Goal: Task Accomplishment & Management: Complete application form

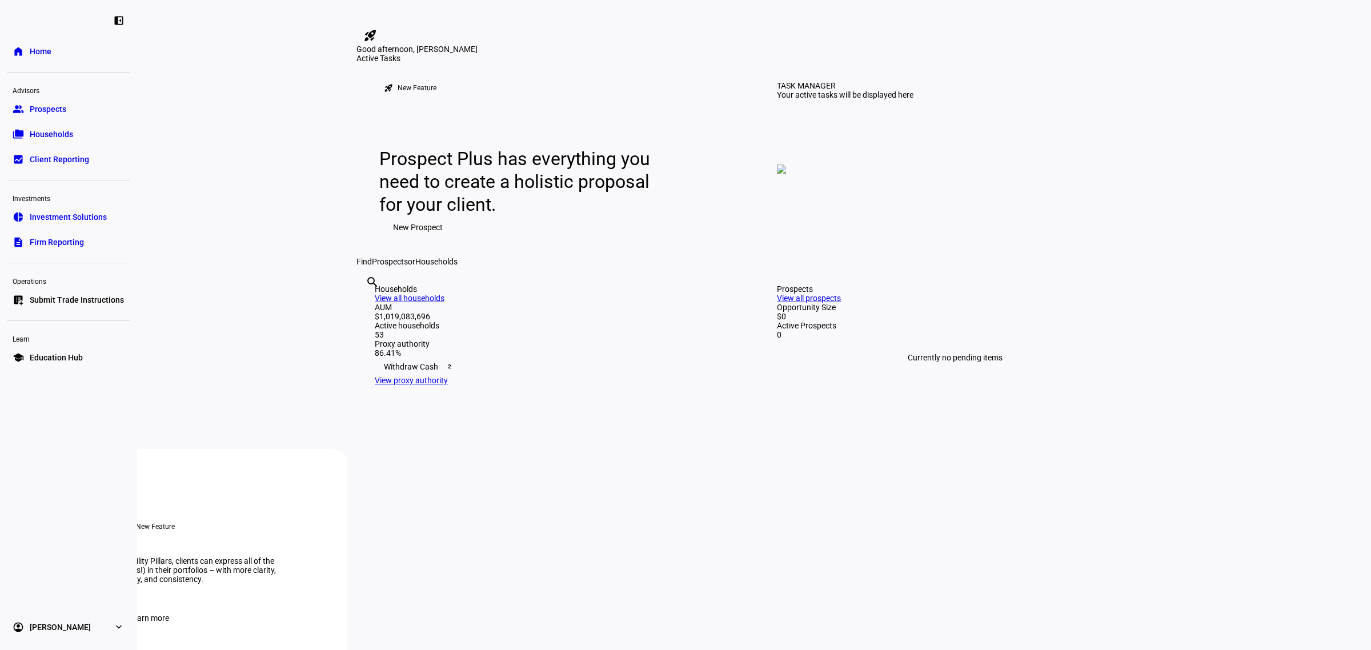
click at [73, 301] on span "Submit Trade Instructions" at bounding box center [77, 299] width 94 height 11
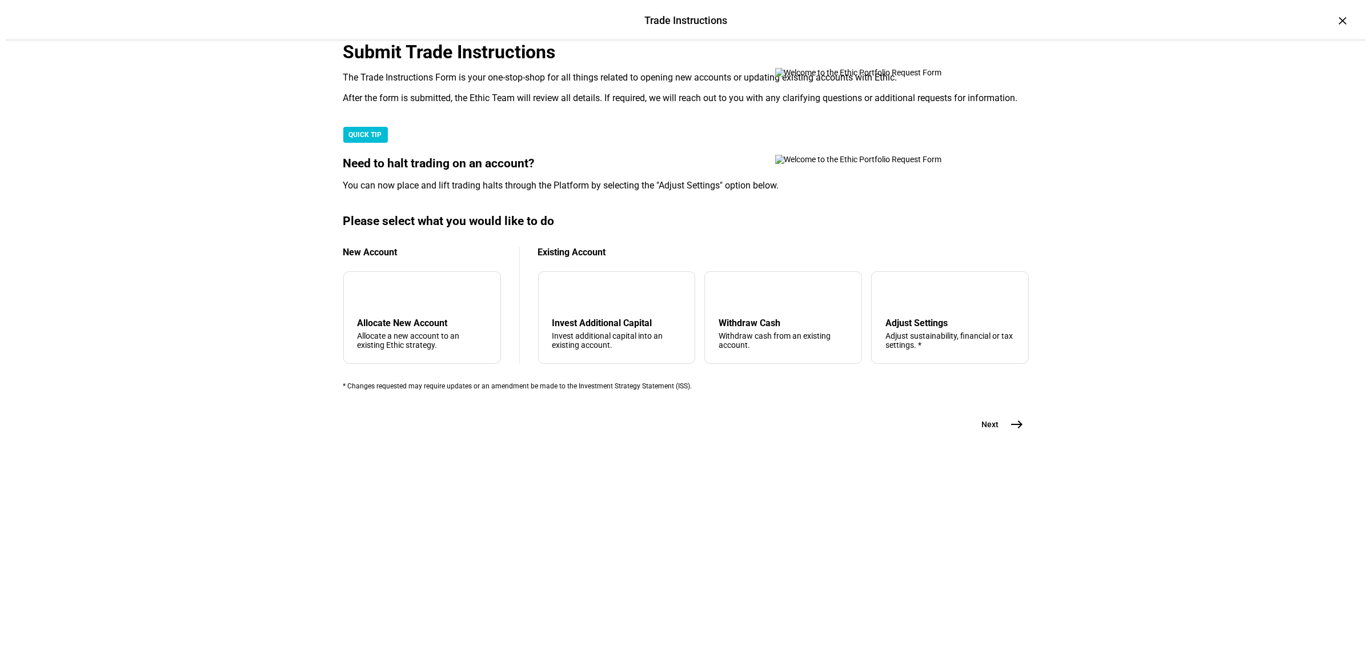
scroll to position [143, 0]
click at [729, 364] on div "arrow_upward Withdraw Cash Withdraw cash from an existing account." at bounding box center [778, 317] width 158 height 93
click at [1005, 431] on mat-icon "east" at bounding box center [1012, 425] width 14 height 14
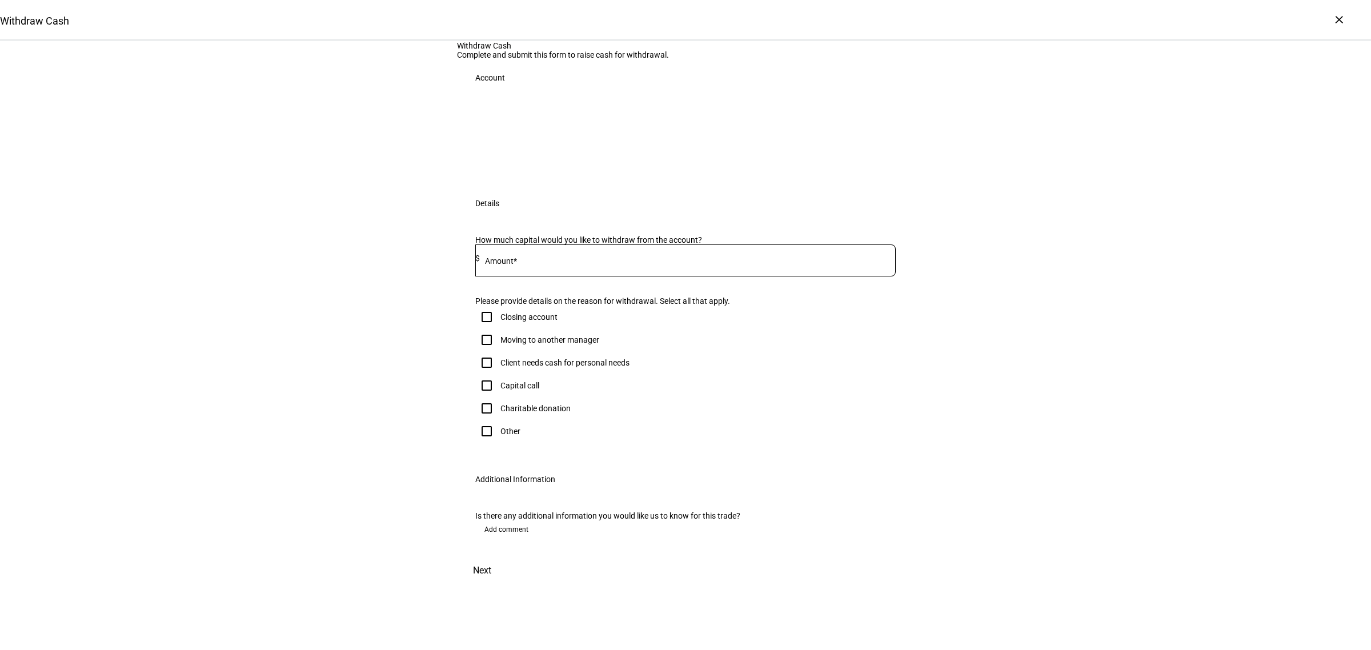
scroll to position [71, 0]
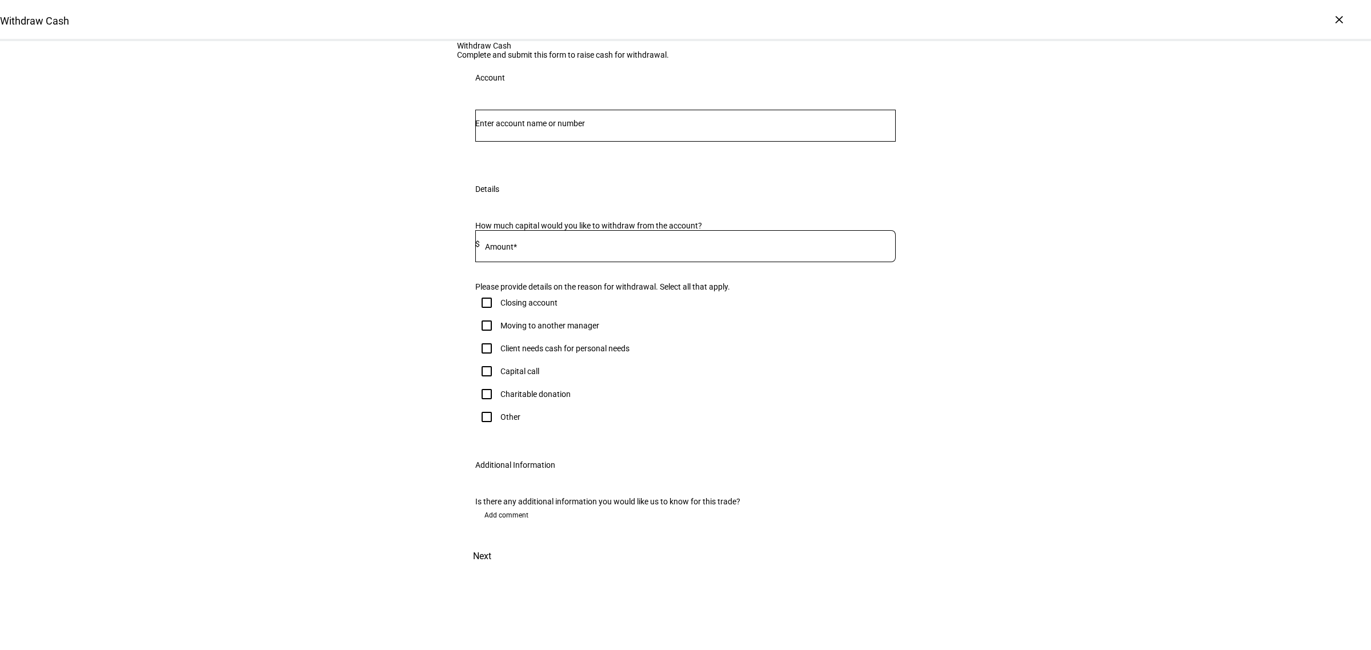
drag, startPoint x: 624, startPoint y: 175, endPoint x: 635, endPoint y: 164, distance: 15.0
click at [624, 142] on div at bounding box center [685, 126] width 420 height 32
type input "3313"
click at [598, 227] on span "[PERSON_NAME] Ttee [PERSON_NAME] Charitable Trust" at bounding box center [604, 225] width 230 height 13
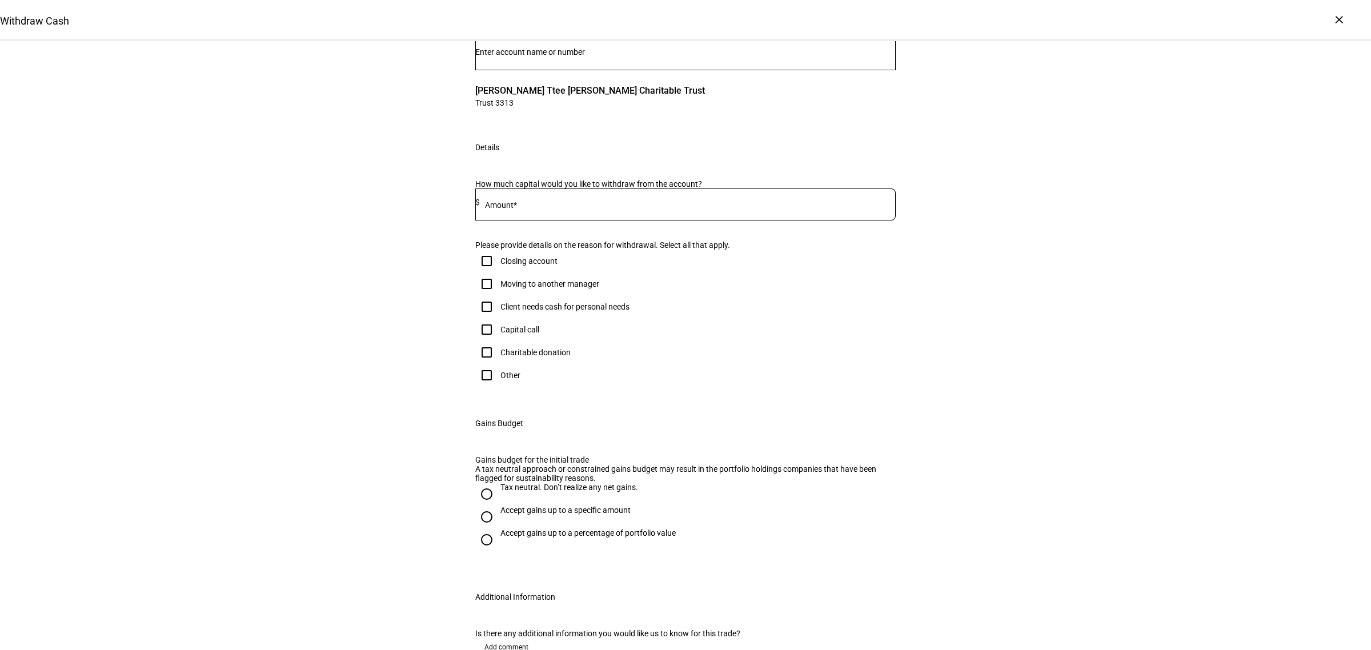
scroll to position [214, 0]
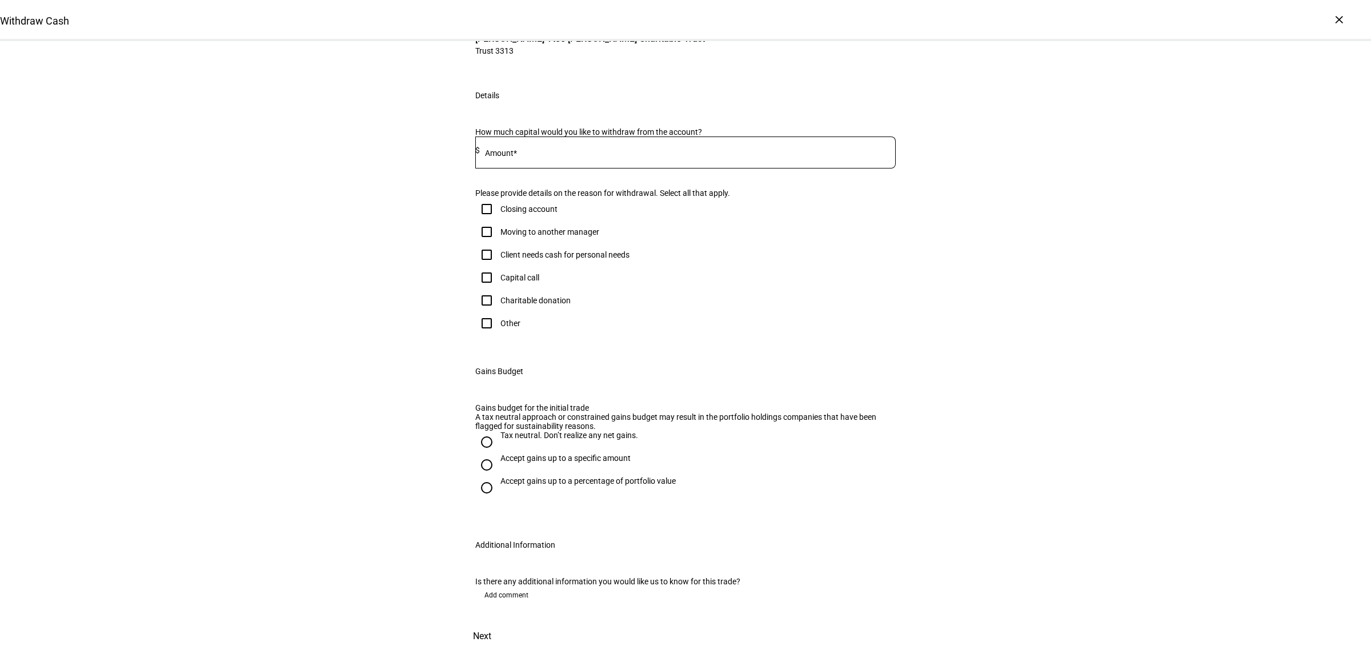
click at [622, 155] on input at bounding box center [688, 150] width 416 height 9
type input "969,000"
click at [1134, 226] on div "Withdraw Cash Complete and submit this form to raise cash for withdrawal. Accou…" at bounding box center [685, 284] width 1371 height 732
click at [478, 335] on input "Other" at bounding box center [486, 323] width 23 height 23
checkbox input "true"
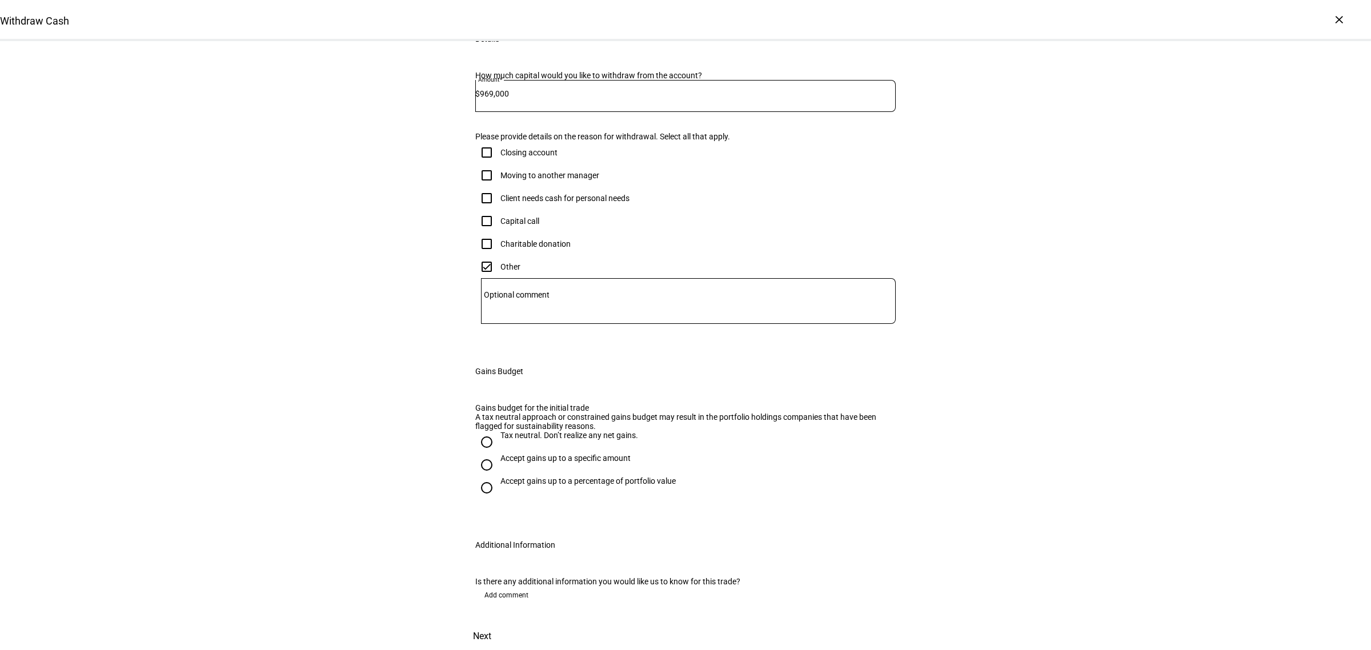
scroll to position [442, 0]
click at [478, 454] on input "Accept gains up to a specific amount" at bounding box center [486, 465] width 23 height 23
radio input "true"
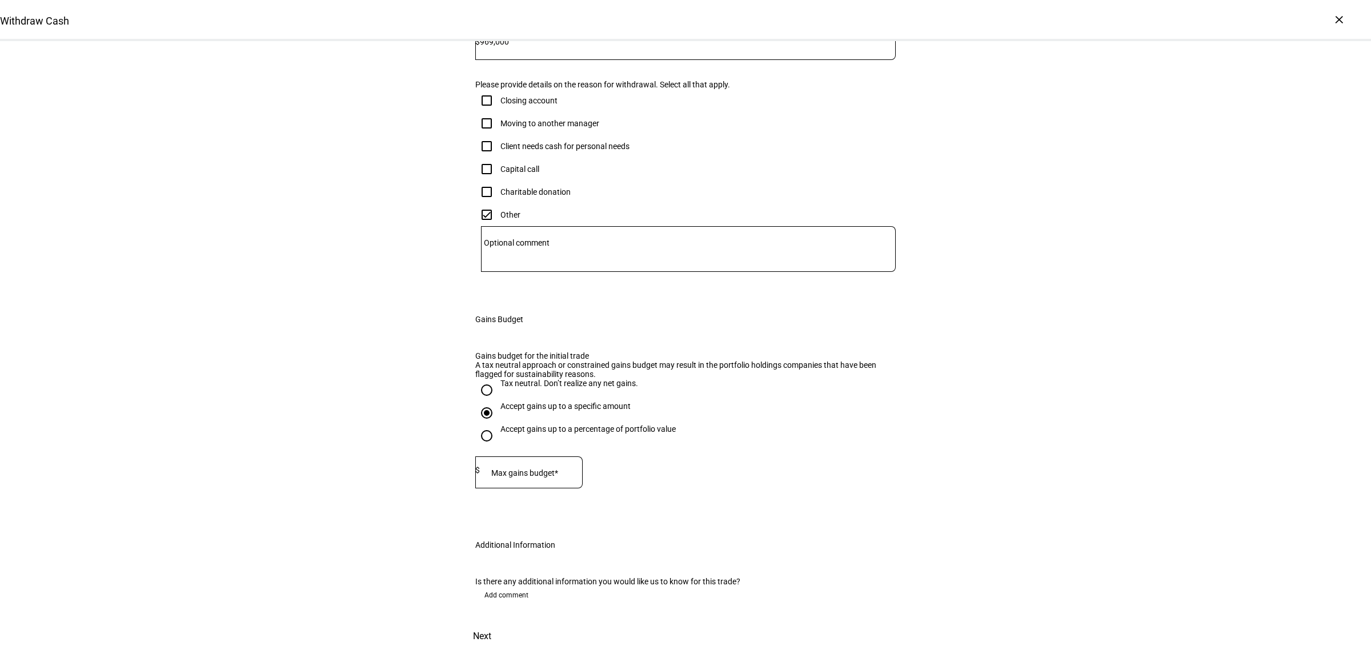
click at [540, 427] on div "Tax neutral. Don’t realize any net gains. Accept gains up to a specific amount …" at bounding box center [685, 439] width 420 height 121
drag, startPoint x: 543, startPoint y: 441, endPoint x: 876, endPoint y: 427, distance: 332.8
click at [544, 468] on mat-label "Max gains budget*" at bounding box center [524, 472] width 67 height 9
click at [1072, 357] on div "Withdraw Cash Complete and submit this form to raise cash for withdrawal. Accou…" at bounding box center [685, 229] width 1371 height 841
click at [570, 466] on input "202,005" at bounding box center [531, 470] width 103 height 9
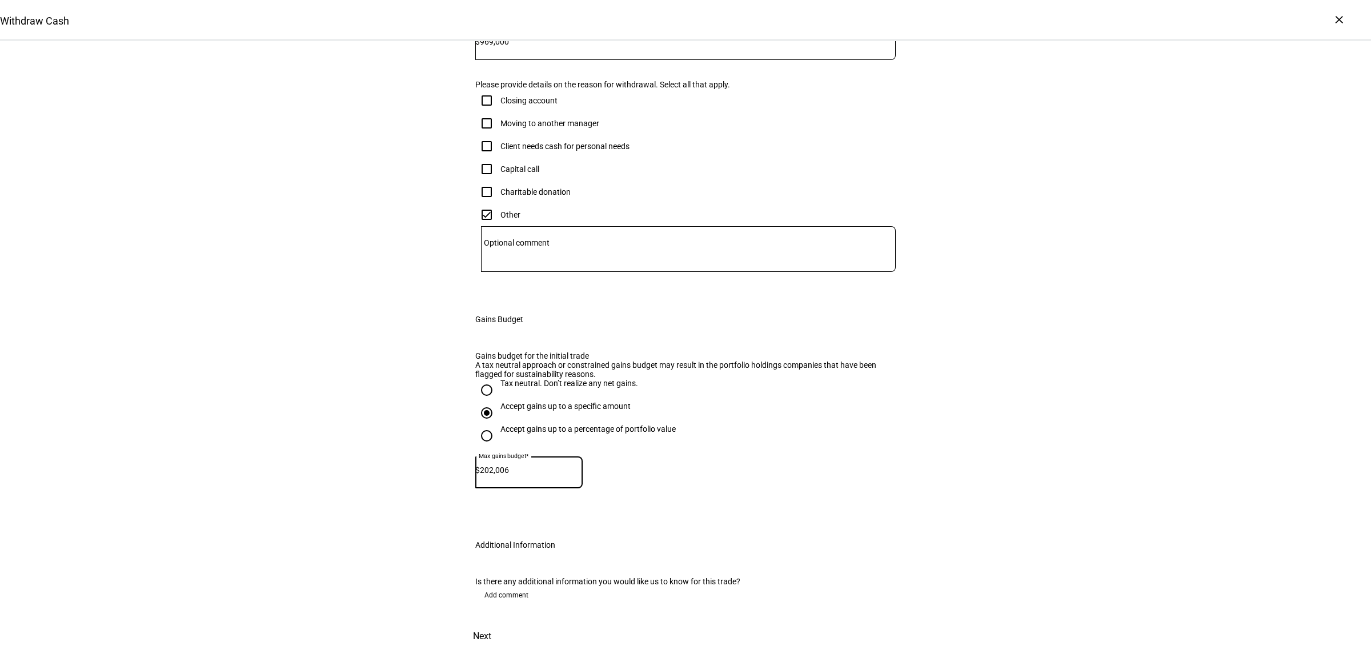
type input "202,006"
click at [1186, 338] on div "Withdraw Cash Complete and submit this form to raise cash for withdrawal. Accou…" at bounding box center [685, 229] width 1371 height 841
click at [491, 623] on span "Next" at bounding box center [482, 636] width 18 height 27
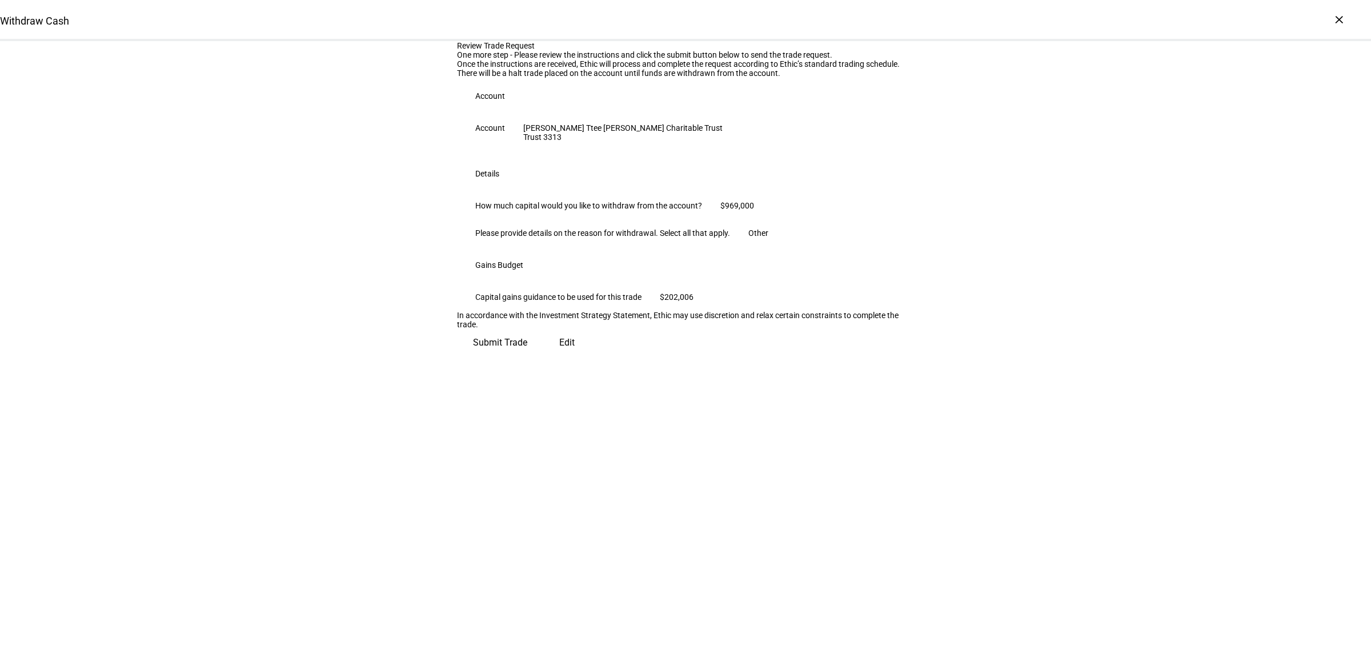
scroll to position [0, 0]
click at [527, 352] on span "Submit Trade" at bounding box center [500, 337] width 54 height 27
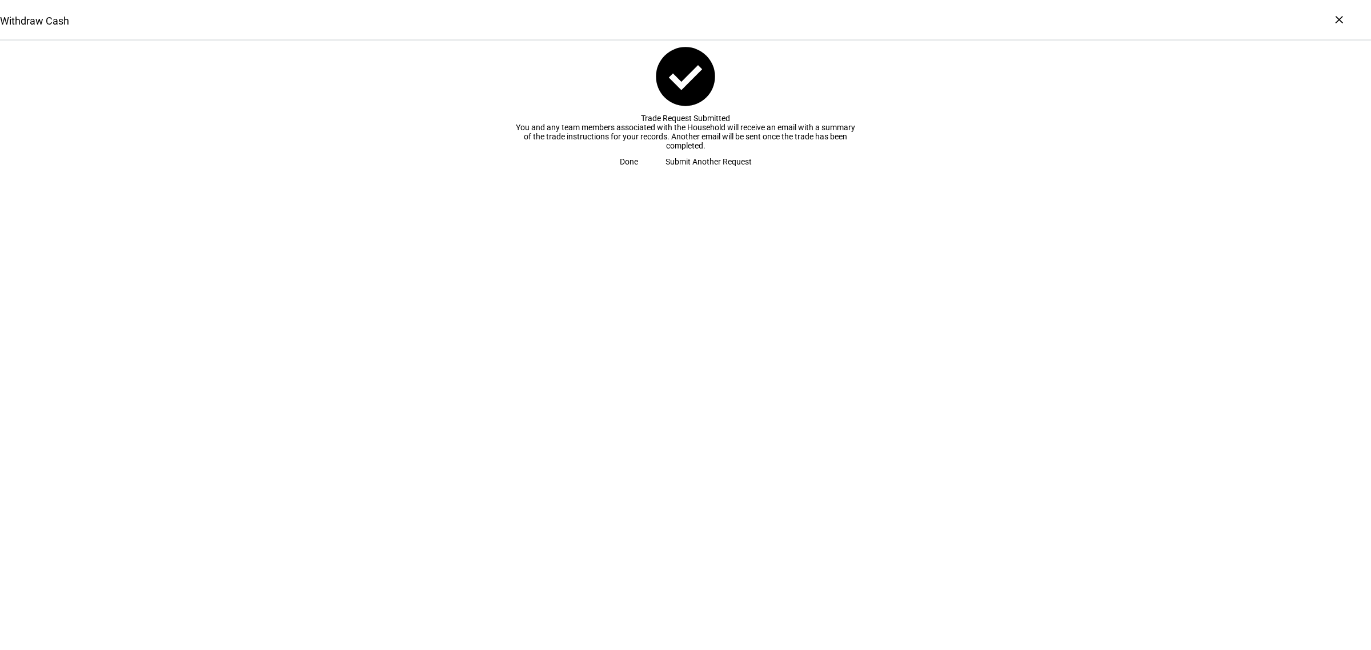
click at [674, 173] on span "Submit Another Request" at bounding box center [708, 161] width 86 height 23
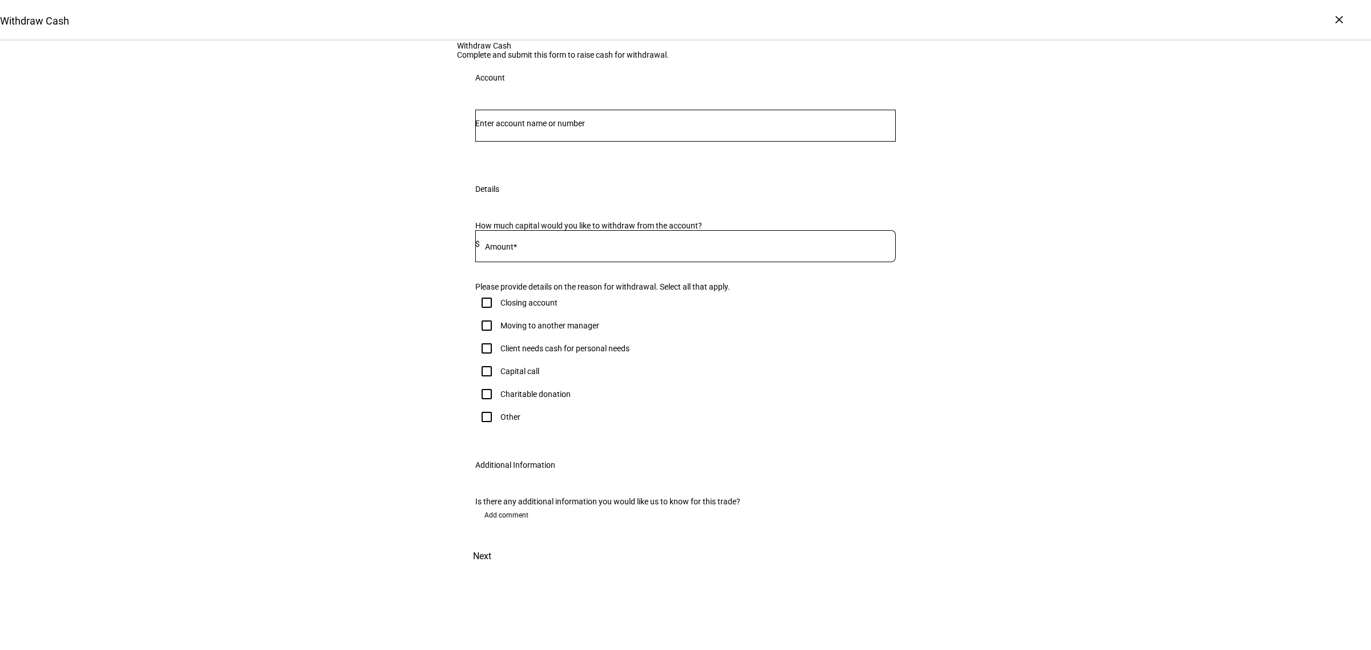
click at [652, 128] on input "Number" at bounding box center [685, 123] width 420 height 9
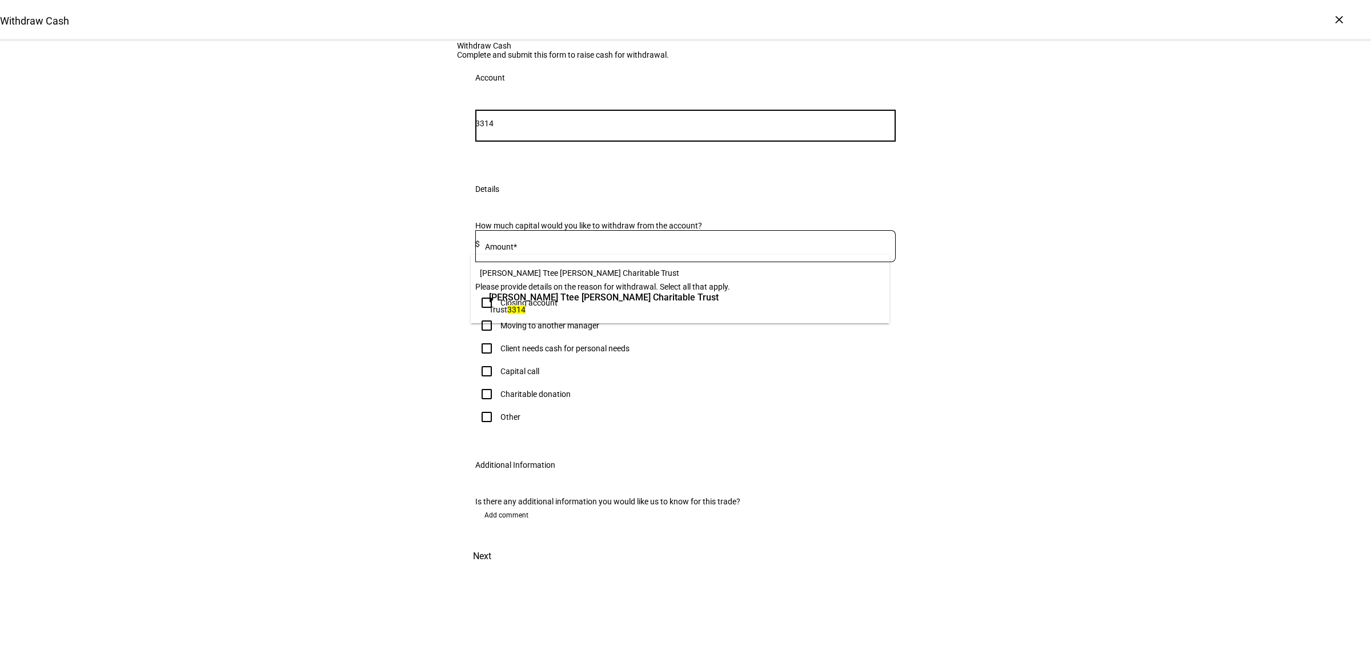
type input "3314"
click at [652, 298] on span "[PERSON_NAME] Ttee [PERSON_NAME] Charitable Trust" at bounding box center [604, 297] width 230 height 13
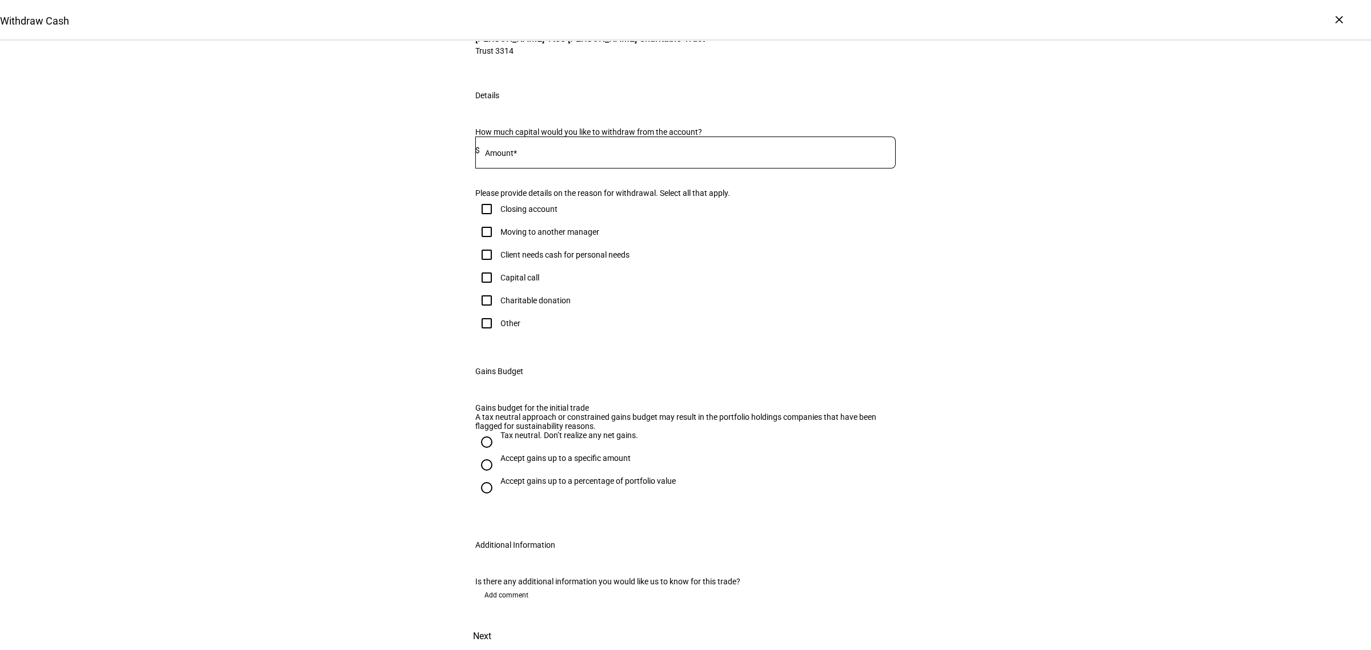
scroll to position [143, 0]
click at [584, 155] on input at bounding box center [688, 150] width 416 height 9
type input "84,000"
click at [1037, 222] on div "Withdraw Cash Complete and submit this form to raise cash for withdrawal. Accou…" at bounding box center [685, 284] width 1371 height 732
click at [480, 335] on input "Other" at bounding box center [486, 323] width 23 height 23
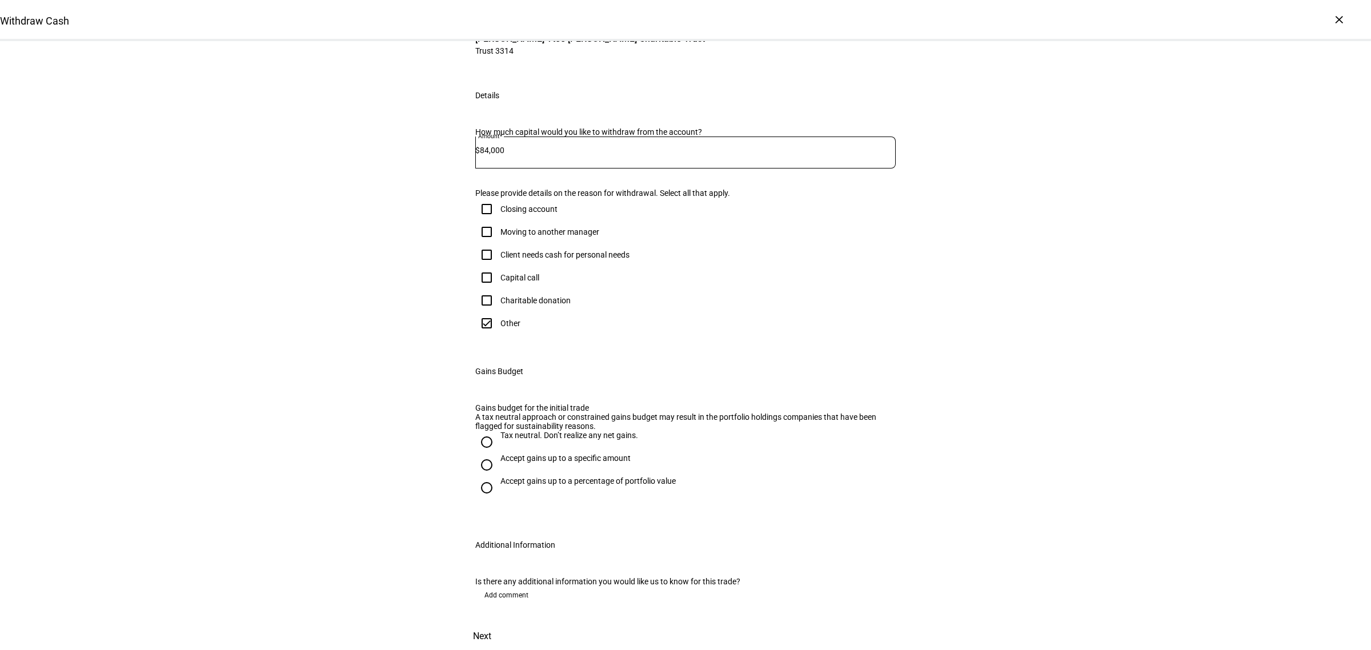
checkbox input "true"
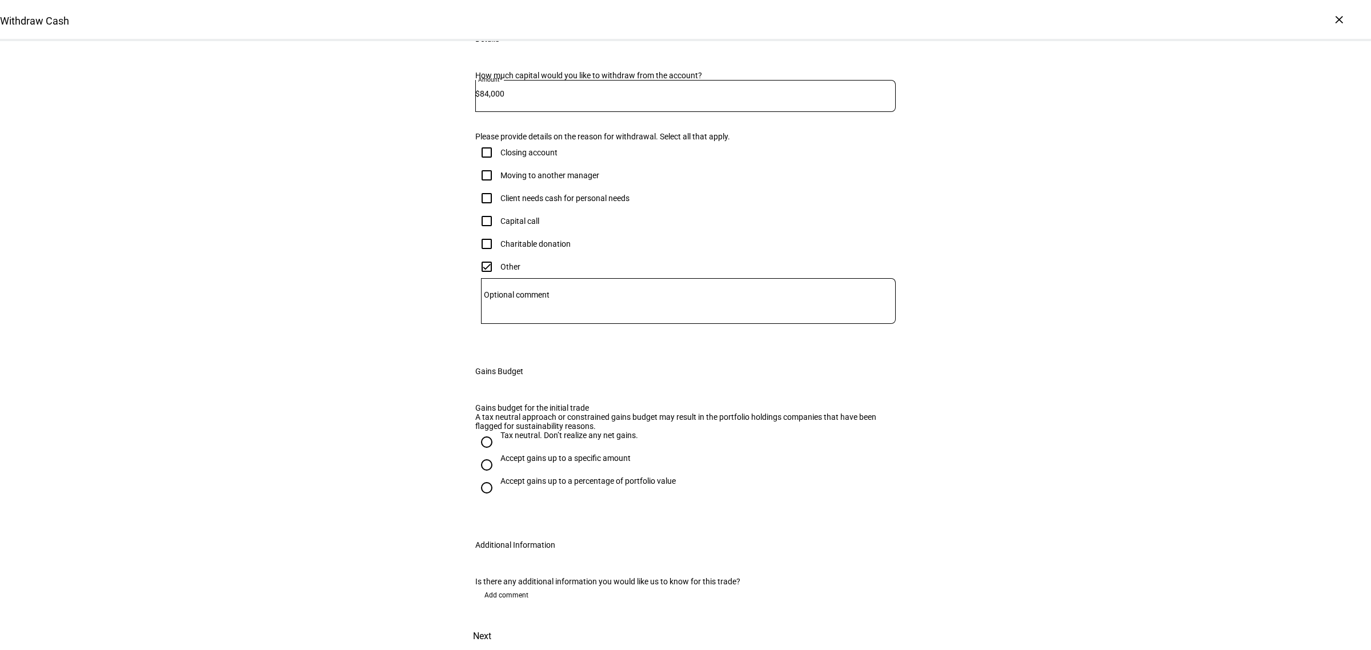
scroll to position [357, 0]
click at [479, 466] on input "Accept gains up to a specific amount" at bounding box center [486, 465] width 23 height 23
radio input "true"
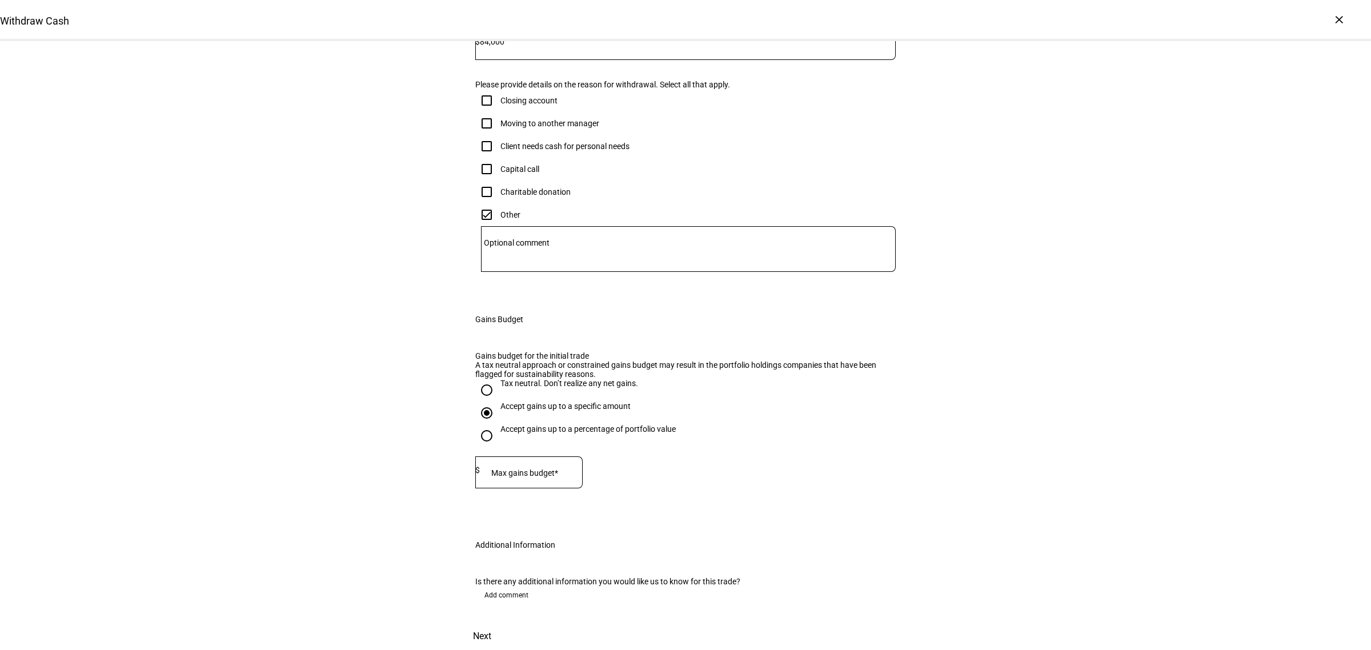
click at [480, 475] on div "$" at bounding box center [477, 470] width 5 height 9
type input "18,204"
click at [1108, 332] on div "Withdraw Cash Complete and submit this form to raise cash for withdrawal. Accou…" at bounding box center [685, 229] width 1371 height 841
click at [507, 623] on span at bounding box center [482, 636] width 50 height 27
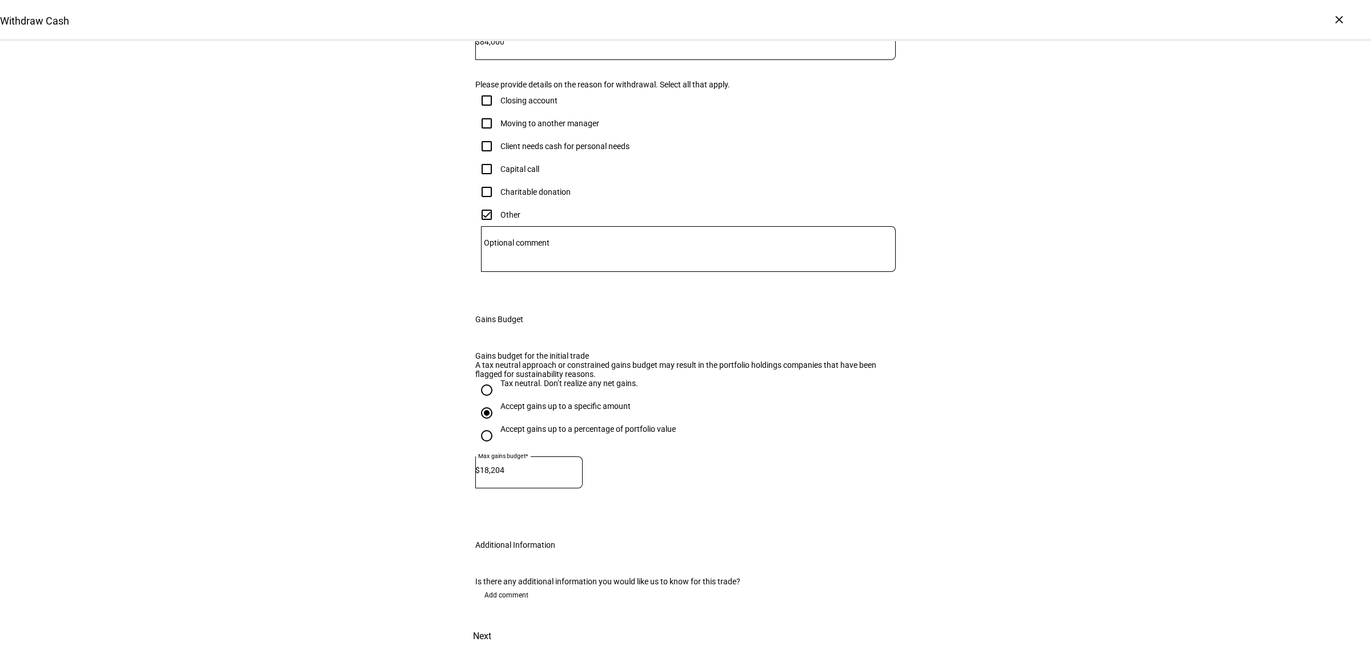
scroll to position [0, 0]
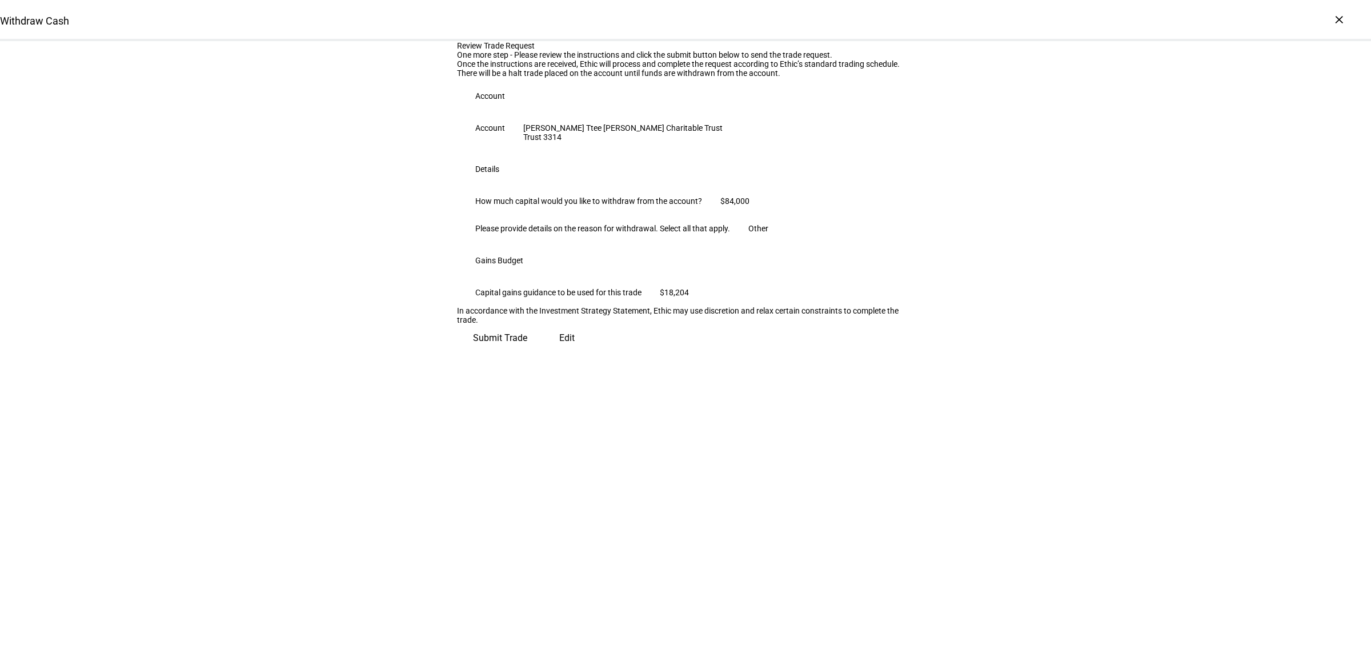
click at [527, 352] on span "Submit Trade" at bounding box center [500, 337] width 54 height 27
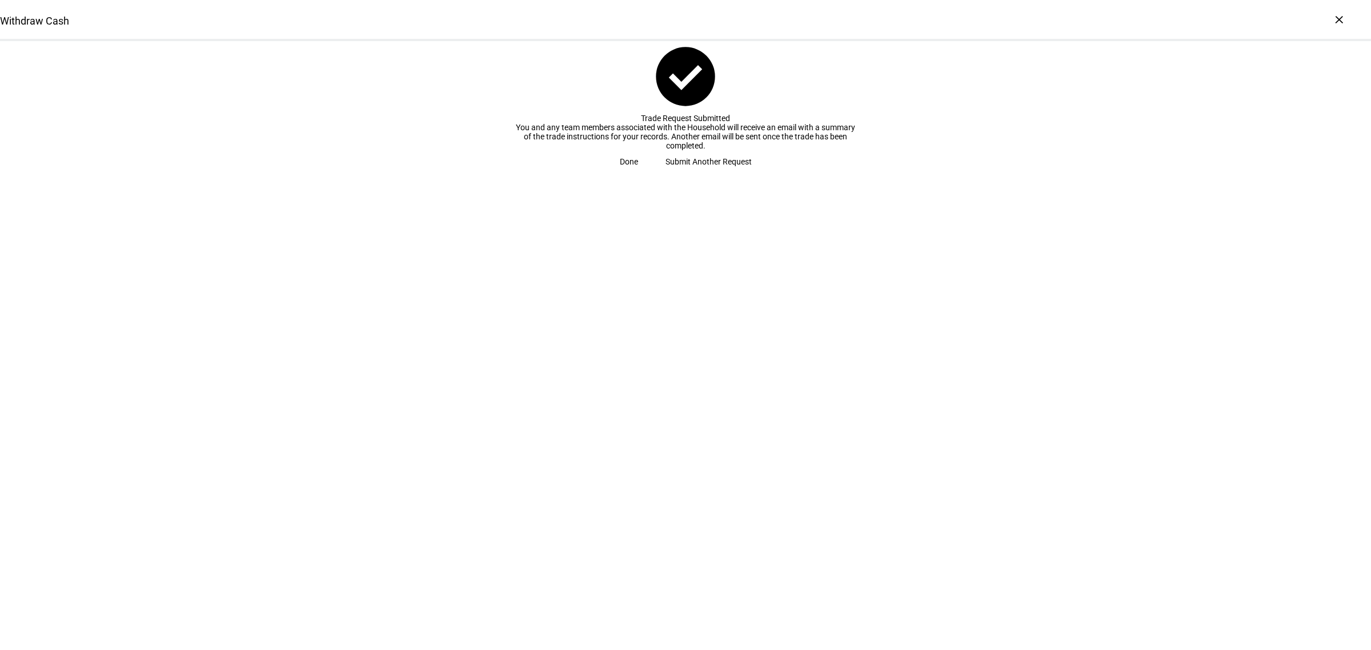
click at [638, 173] on span "Done" at bounding box center [629, 161] width 18 height 23
